Goal: Check status: Check status

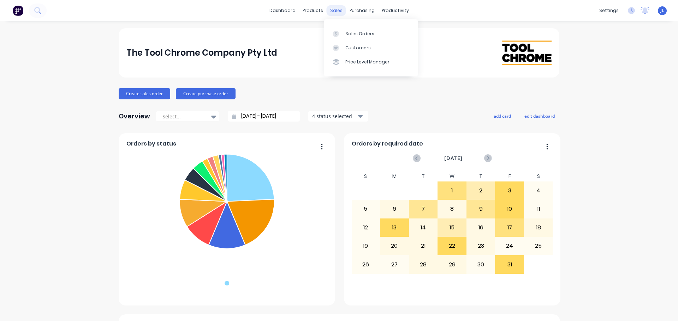
click at [329, 11] on div "sales" at bounding box center [335, 10] width 19 height 11
click at [345, 32] on div "Sales Orders" at bounding box center [359, 34] width 29 height 6
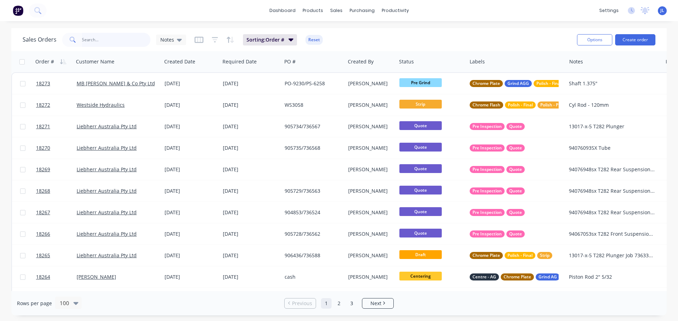
click at [109, 36] on input "text" at bounding box center [116, 40] width 69 height 14
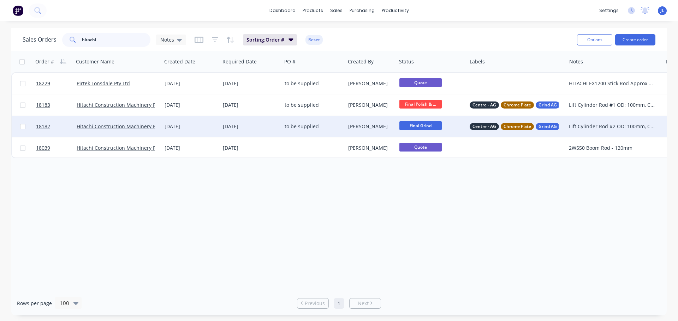
type input "hitachi"
click at [417, 126] on span "Final Grind" at bounding box center [420, 125] width 42 height 9
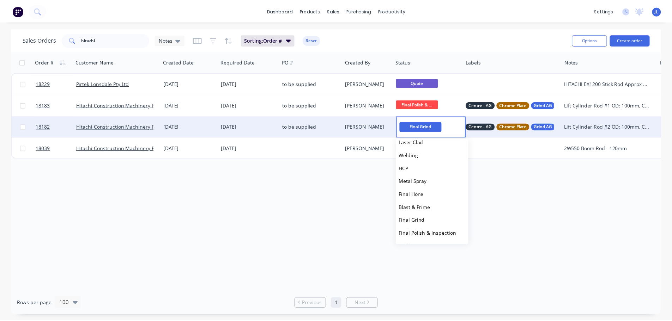
scroll to position [141, 0]
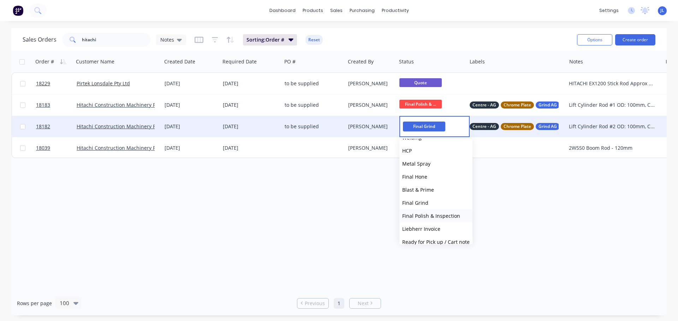
click at [433, 212] on button "Final Polish & Inspection" at bounding box center [435, 216] width 73 height 13
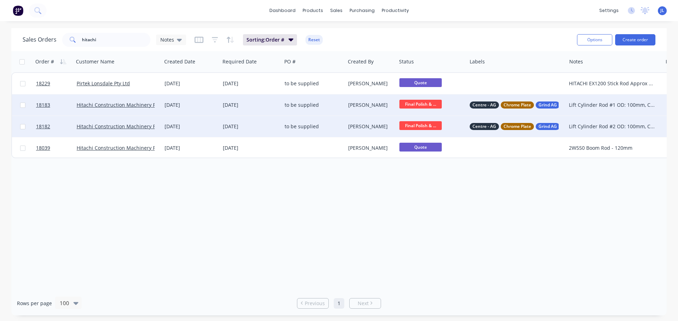
click at [200, 110] on div "[DATE]" at bounding box center [191, 105] width 58 height 21
